Goal: Task Accomplishment & Management: Use online tool/utility

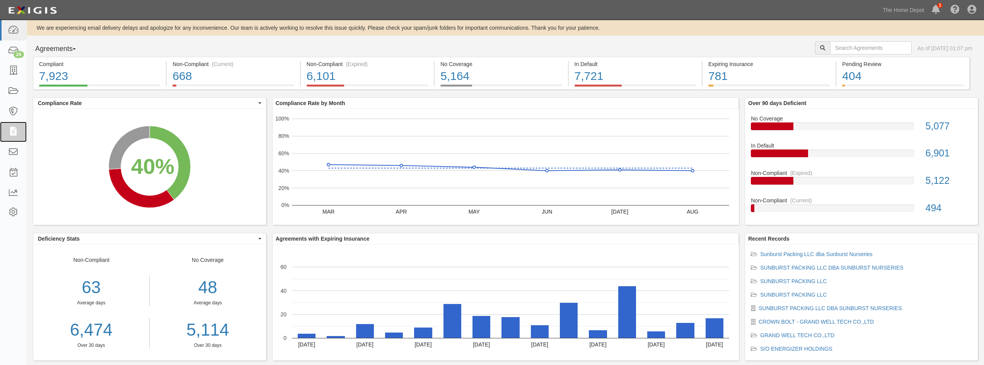
click at [10, 128] on icon at bounding box center [13, 132] width 11 height 9
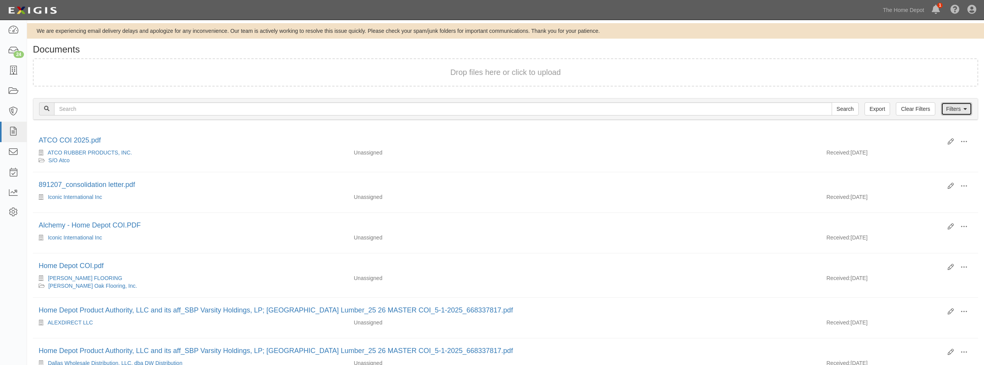
click at [945, 113] on link "Filters" at bounding box center [956, 108] width 31 height 13
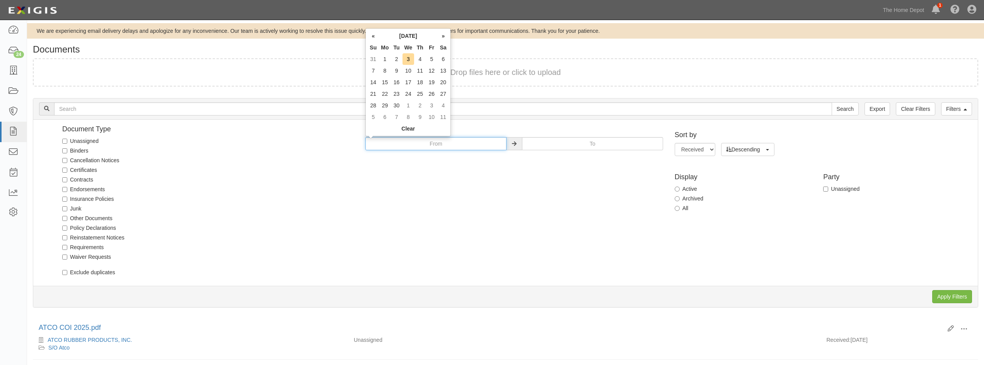
click at [439, 142] on input "text" at bounding box center [435, 143] width 141 height 13
click at [375, 39] on th "«" at bounding box center [373, 36] width 12 height 12
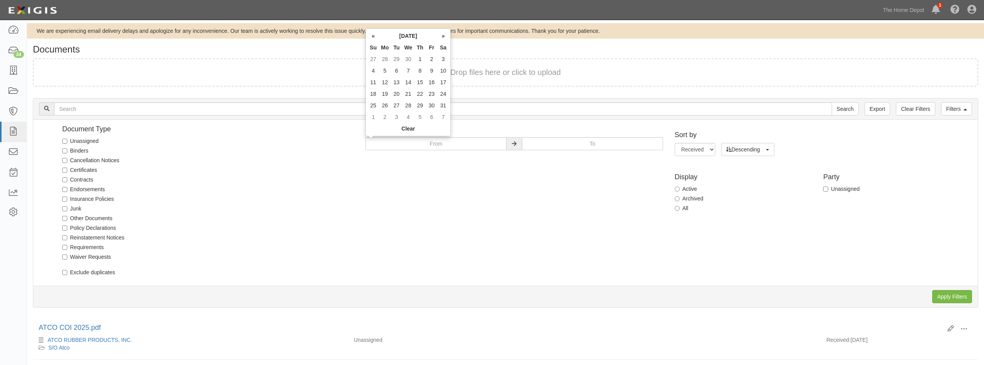
click at [375, 39] on th "«" at bounding box center [373, 36] width 12 height 12
click at [406, 57] on td "1" at bounding box center [408, 59] width 12 height 12
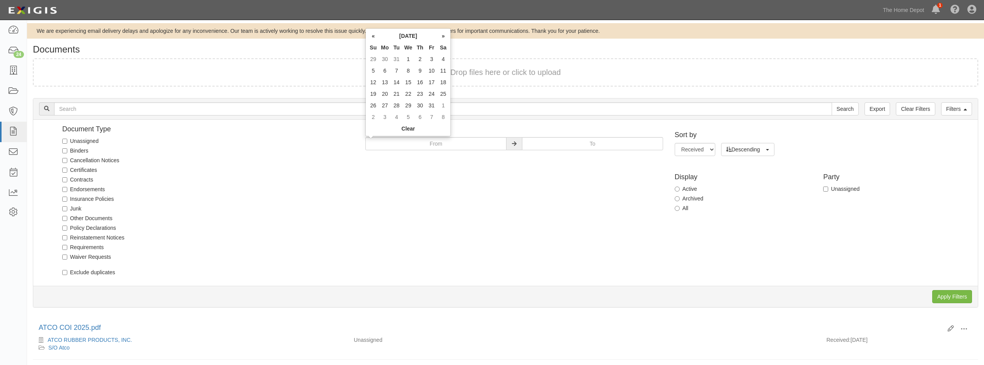
type input "01/01/2025"
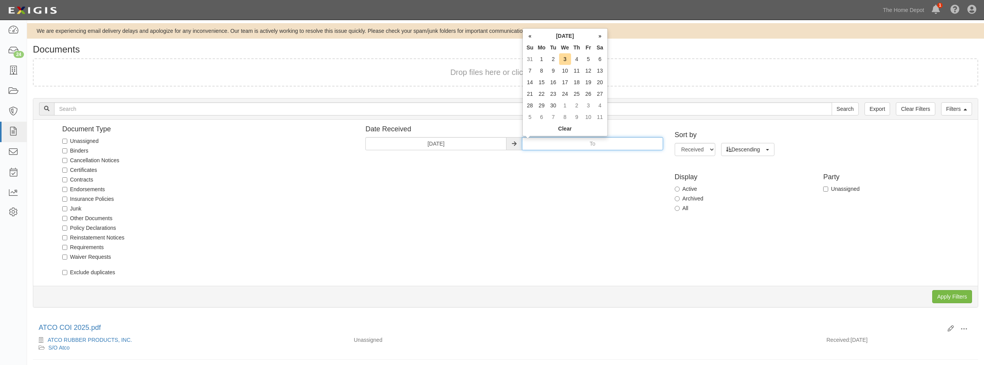
click at [559, 147] on input "text" at bounding box center [592, 143] width 141 height 13
click at [530, 35] on th "«" at bounding box center [530, 36] width 12 height 12
click at [530, 36] on th "«" at bounding box center [530, 36] width 12 height 12
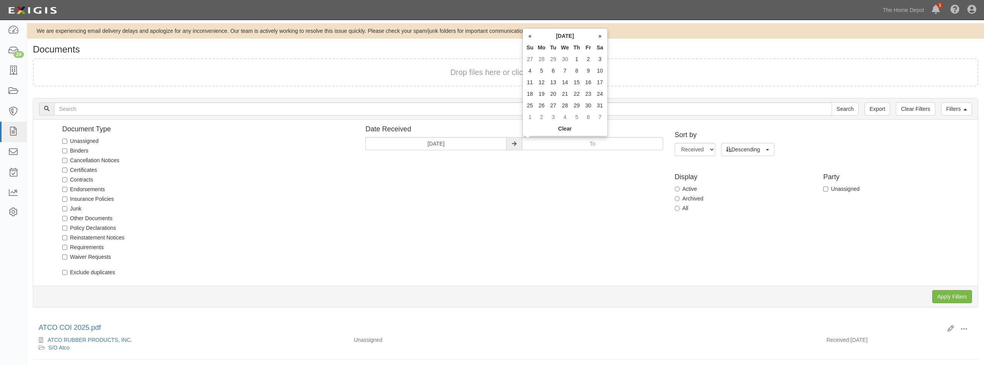
click at [530, 37] on th "«" at bounding box center [530, 36] width 12 height 12
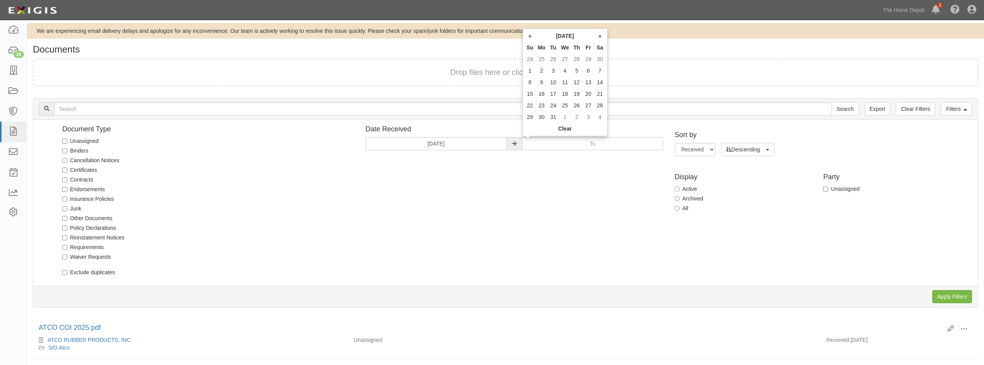
click at [602, 36] on th "»" at bounding box center [600, 36] width 12 height 12
click at [587, 105] on td "31" at bounding box center [588, 106] width 12 height 12
type input "01/31/2025"
click at [676, 209] on input "All" at bounding box center [676, 208] width 5 height 5
radio input "true"
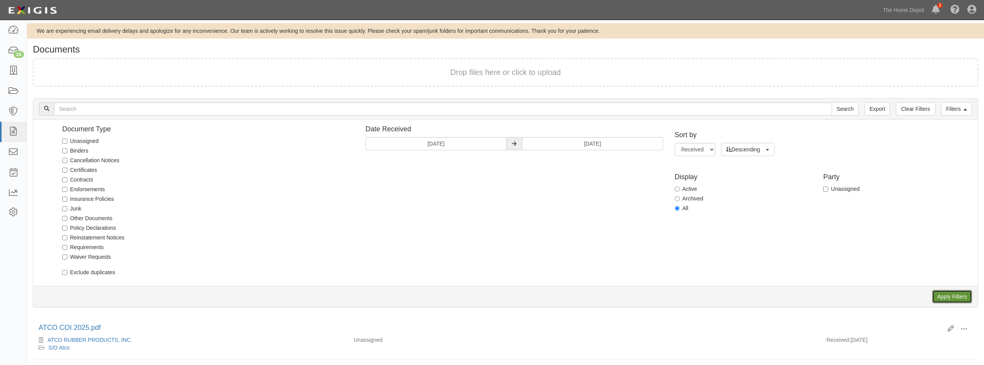
drag, startPoint x: 955, startPoint y: 295, endPoint x: 820, endPoint y: 260, distance: 139.8
click at [955, 293] on input "Apply Filters" at bounding box center [952, 296] width 40 height 13
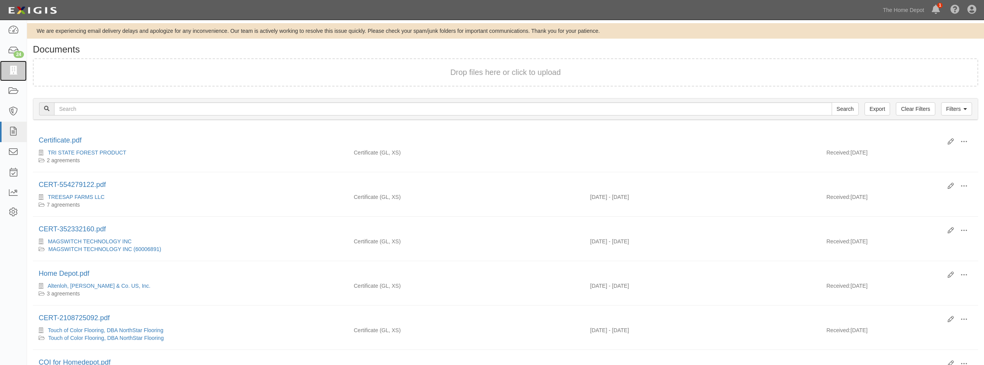
click at [10, 72] on icon at bounding box center [13, 70] width 11 height 9
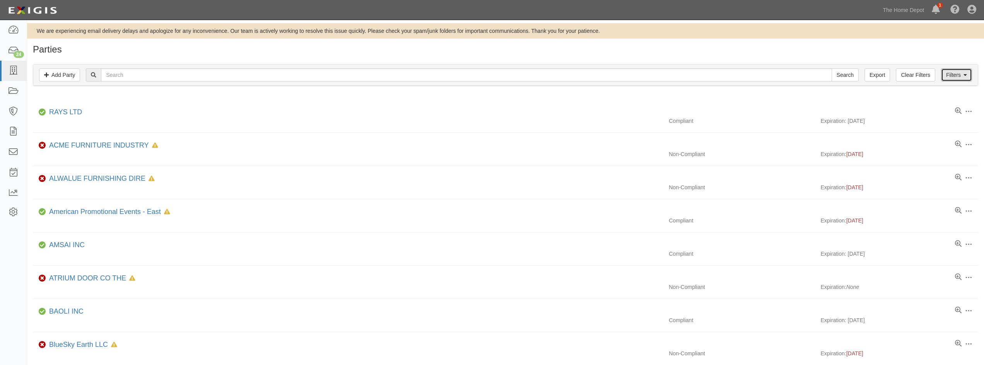
click at [954, 74] on link "Filters" at bounding box center [956, 74] width 31 height 13
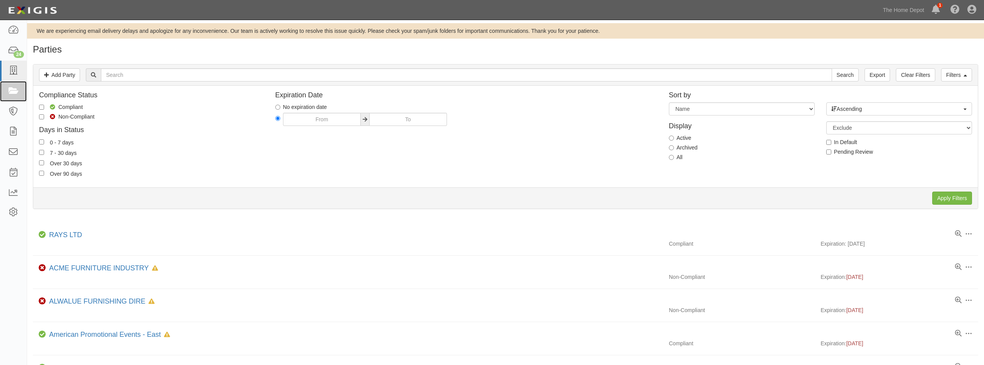
click at [13, 90] on icon at bounding box center [13, 91] width 11 height 9
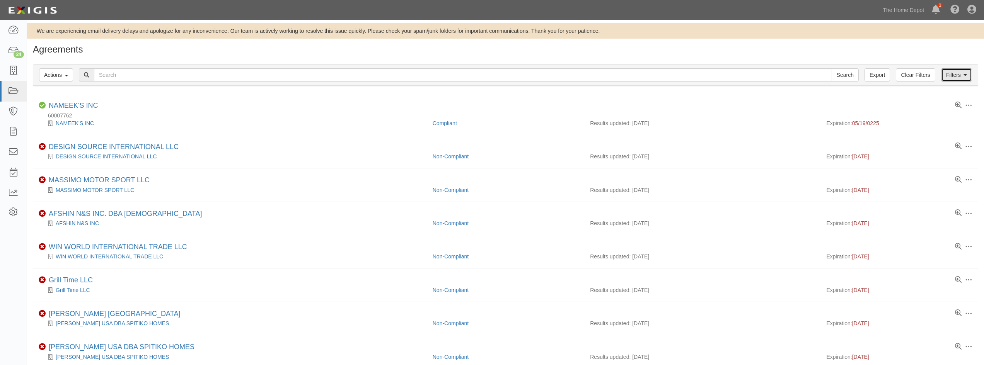
click at [954, 73] on link "Filters" at bounding box center [956, 74] width 31 height 13
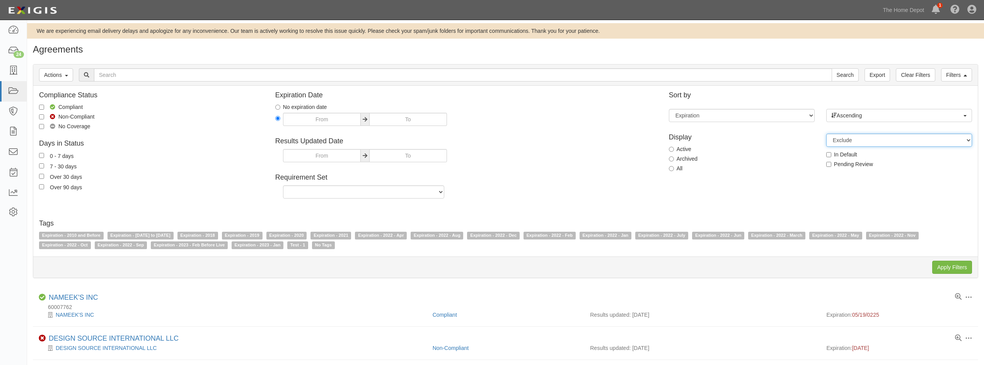
click at [963, 140] on select "Exclude Include Only" at bounding box center [899, 140] width 146 height 13
click at [737, 158] on div "Archived" at bounding box center [742, 159] width 146 height 8
click at [15, 190] on icon at bounding box center [13, 193] width 11 height 9
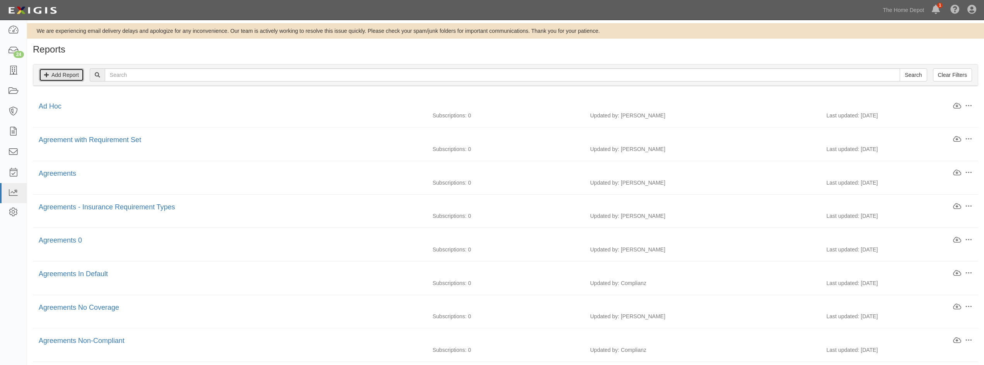
click at [78, 74] on link "Add Report" at bounding box center [61, 74] width 45 height 13
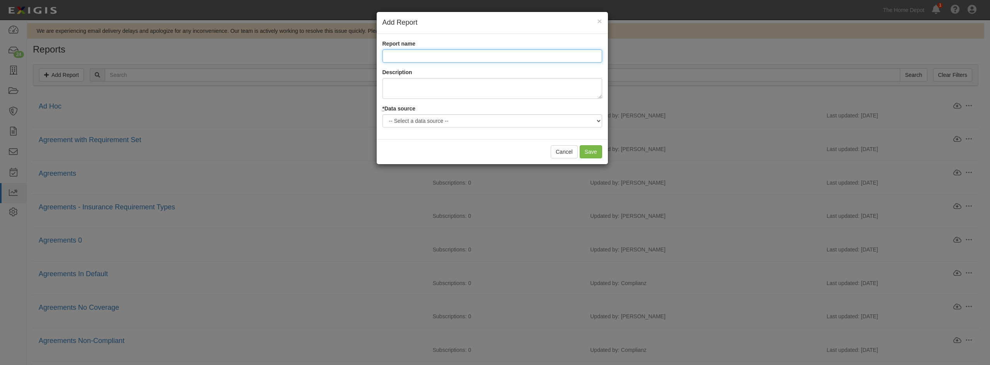
click at [415, 57] on input "Report name" at bounding box center [492, 55] width 220 height 13
click at [314, 50] on div "× Add Report Report name Description * Data source -- Select a data source -- A…" at bounding box center [495, 182] width 990 height 365
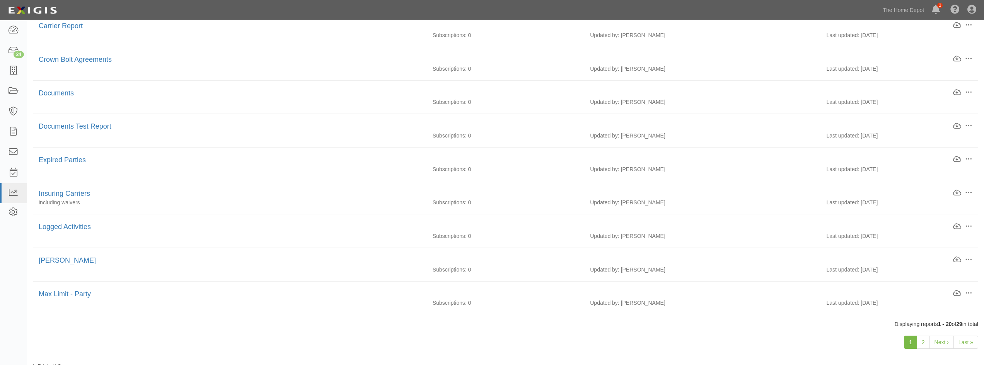
scroll to position [454, 0]
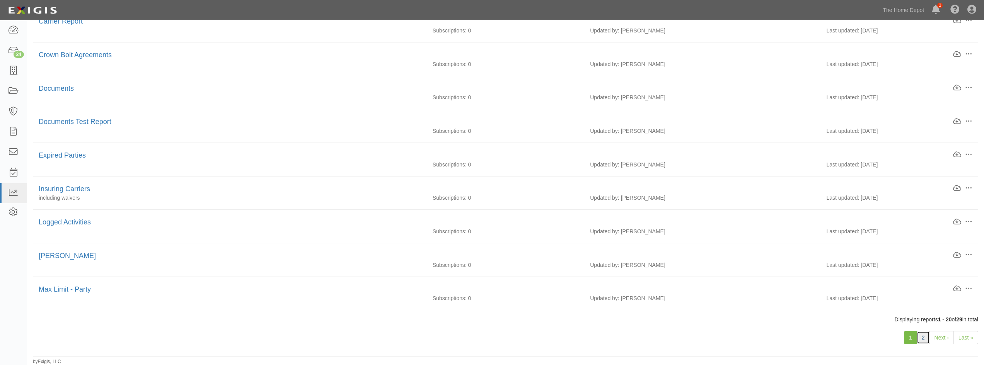
click at [923, 338] on link "2" at bounding box center [922, 337] width 13 height 13
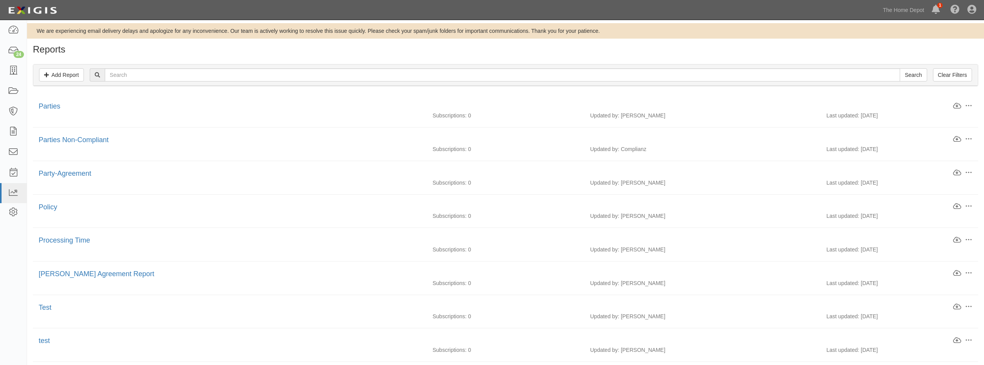
click at [273, 109] on div "Parties" at bounding box center [496, 107] width 914 height 10
click at [970, 104] on span at bounding box center [968, 105] width 7 height 7
click at [916, 104] on link "Edit" at bounding box center [932, 105] width 61 height 14
click at [49, 106] on link "Parties" at bounding box center [50, 106] width 22 height 8
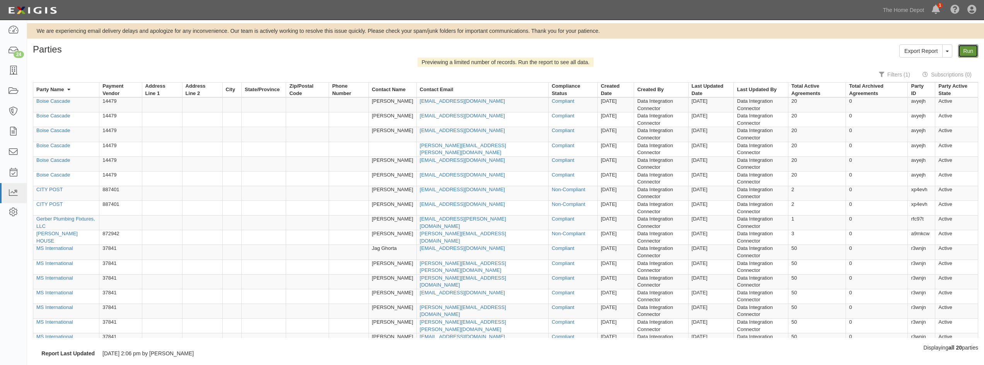
click at [969, 50] on link "Run" at bounding box center [968, 50] width 20 height 13
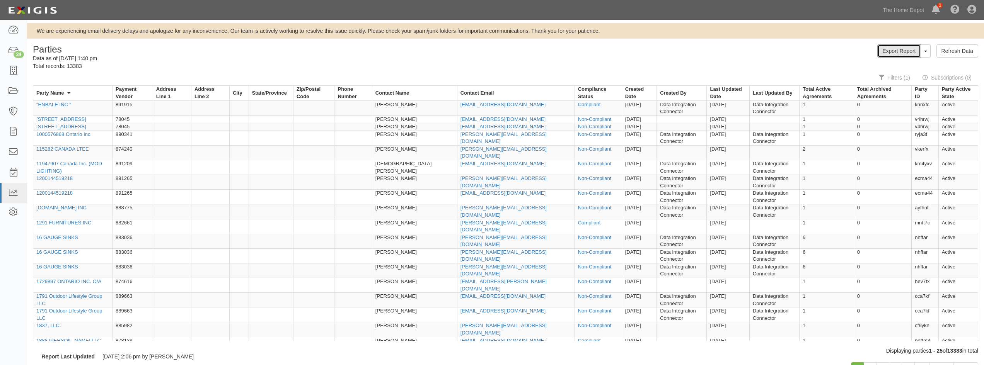
click at [905, 55] on link "Export Report" at bounding box center [898, 50] width 43 height 13
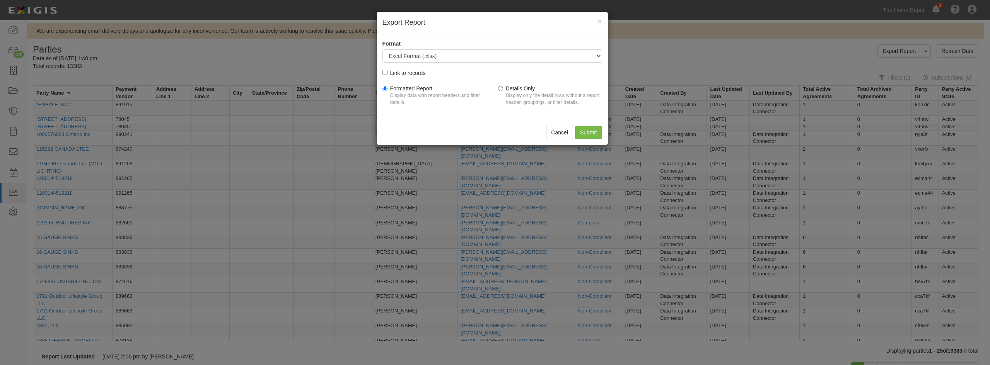
click at [504, 88] on label "Details Only Display only the detail rows without a report header, groupings, o…" at bounding box center [550, 98] width 104 height 26
click at [503, 88] on input "Details Only Display only the detail rows without a report header, groupings, o…" at bounding box center [500, 88] width 5 height 5
radio input "true"
click at [585, 130] on input "Submit" at bounding box center [588, 132] width 27 height 13
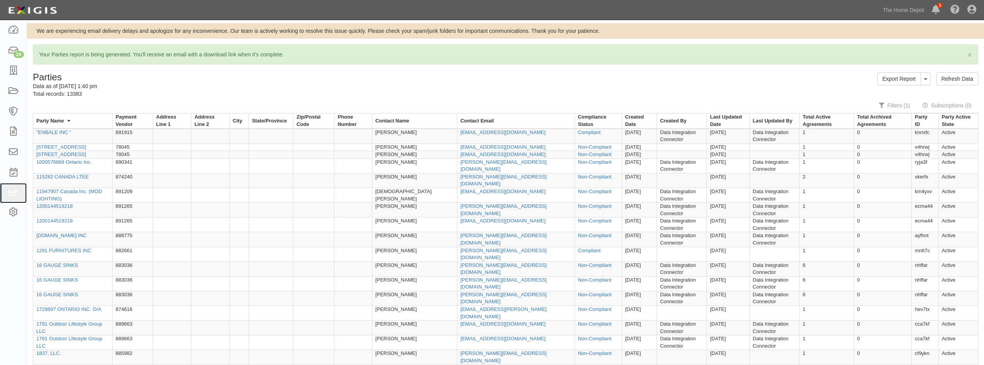
click at [14, 191] on icon at bounding box center [13, 193] width 11 height 9
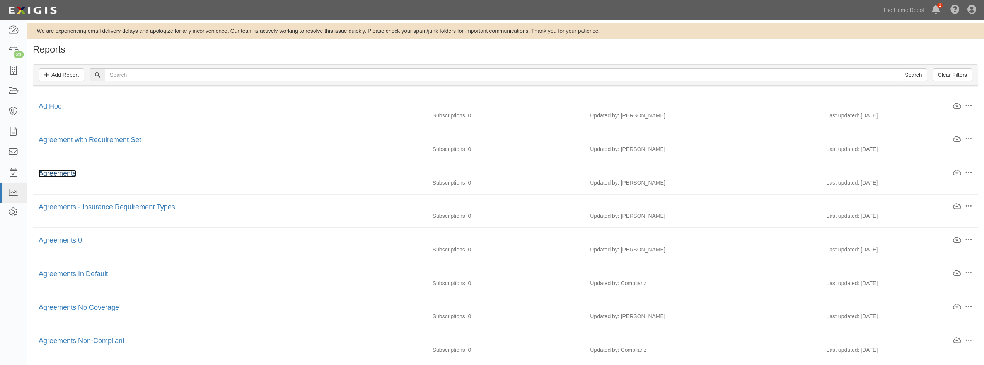
click at [55, 173] on link "Agreements" at bounding box center [57, 174] width 37 height 8
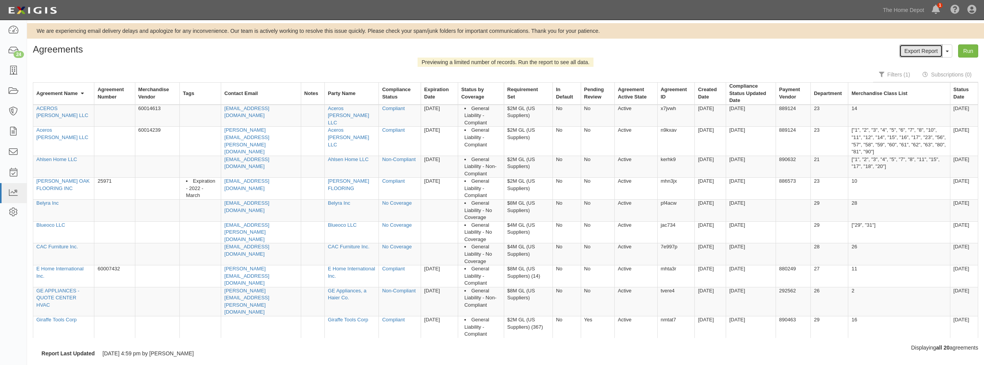
click at [937, 51] on link "Export Report" at bounding box center [920, 50] width 43 height 13
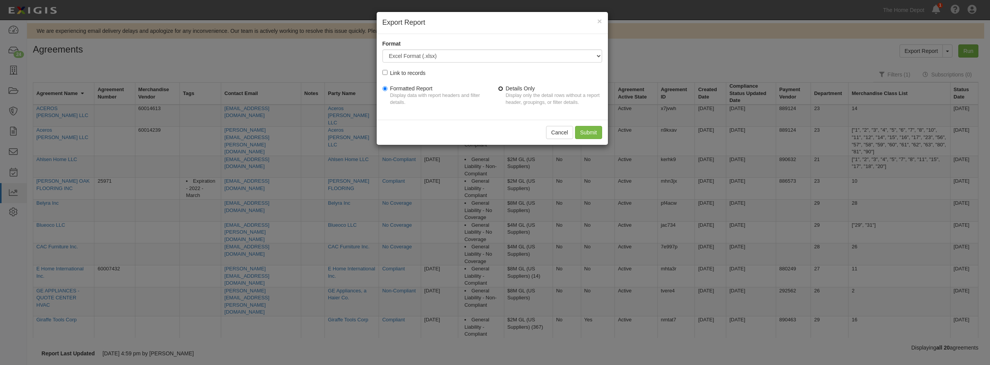
click at [500, 87] on input "Details Only Display only the detail rows without a report header, groupings, o…" at bounding box center [500, 88] width 5 height 5
radio input "true"
click at [591, 129] on input "Submit" at bounding box center [588, 132] width 27 height 13
